Goal: Navigation & Orientation: Go to known website

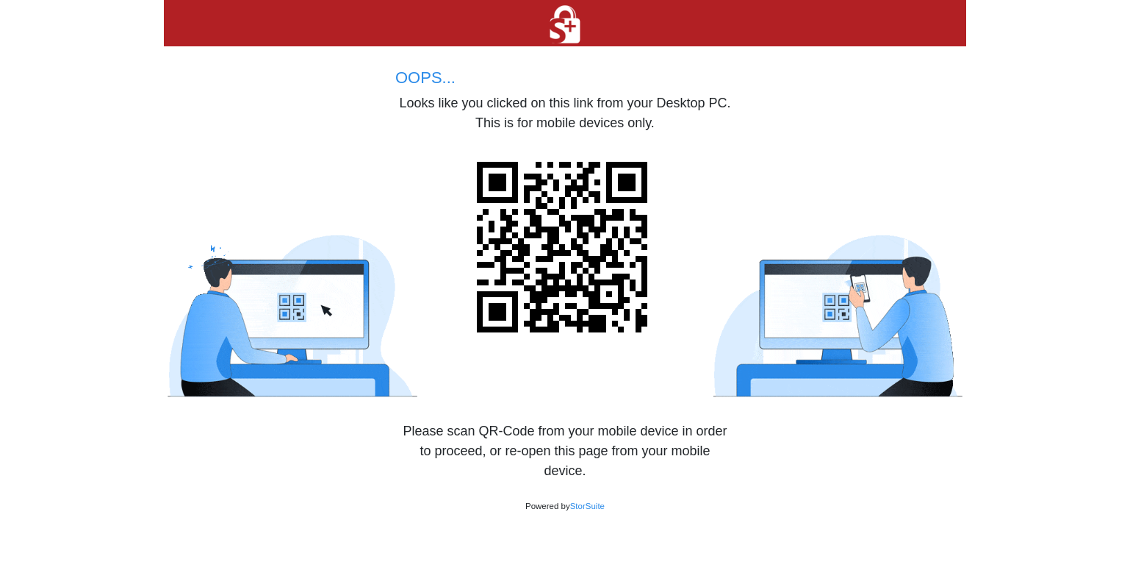
click at [1065, 132] on body "OOPS... Looks like you clicked on this link from your Desktop PC. This is for m…" at bounding box center [565, 286] width 1130 height 573
click at [999, 160] on body "OOPS... Looks like you clicked on this link from your Desktop PC. This is for m…" at bounding box center [565, 286] width 1130 height 573
